Goal: Register for event/course

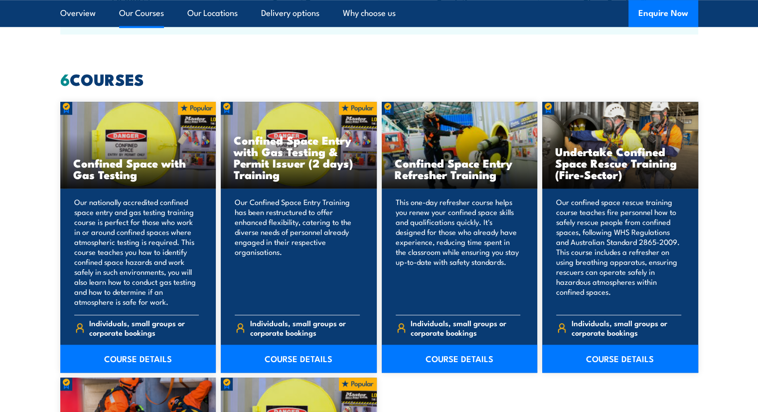
scroll to position [752, 0]
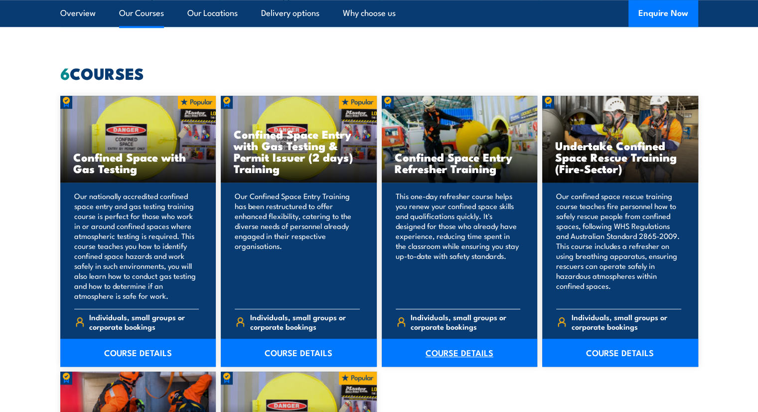
click at [466, 352] on link "COURSE DETAILS" at bounding box center [460, 353] width 156 height 28
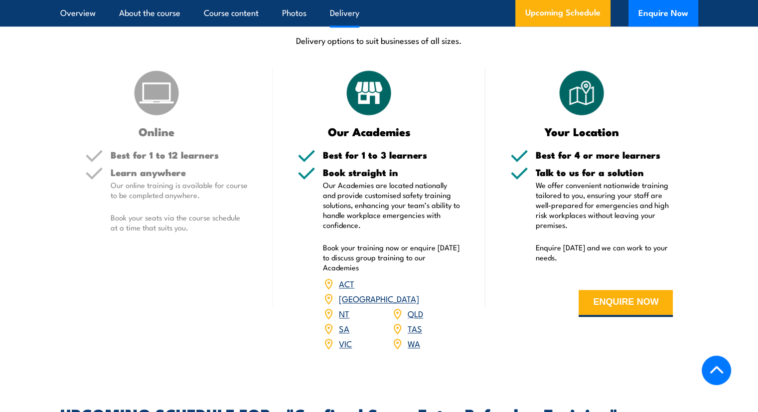
scroll to position [1385, 0]
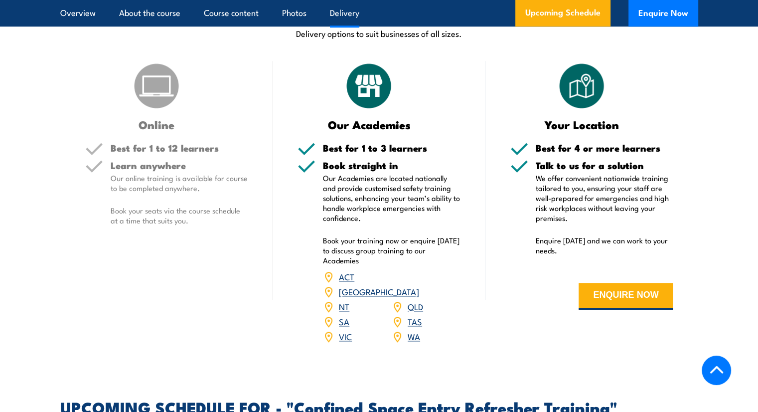
click at [343, 330] on link "VIC" at bounding box center [345, 336] width 13 height 12
